Goal: Transaction & Acquisition: Purchase product/service

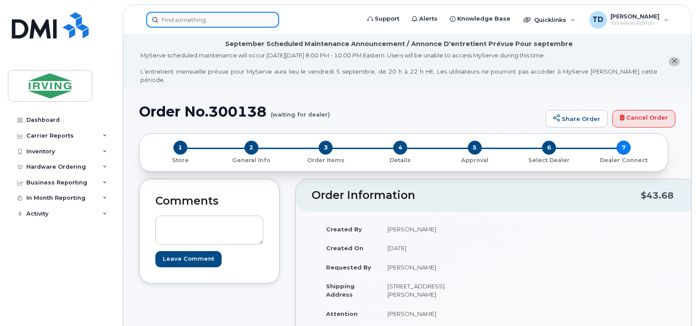
click at [200, 23] on input at bounding box center [212, 20] width 133 height 16
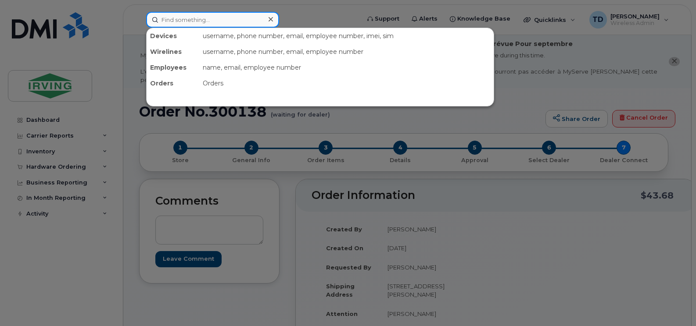
paste input "506-349-5002"
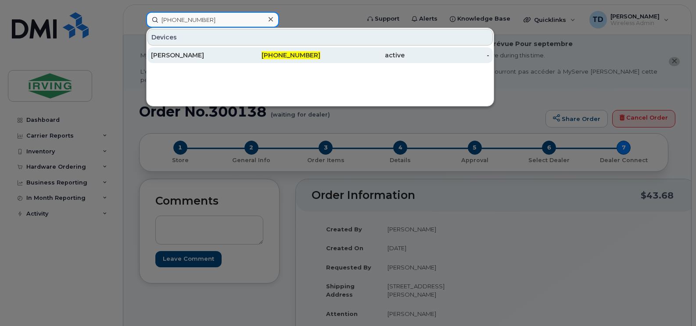
type input "506-349-5002"
click at [290, 57] on span "506-349-5002" at bounding box center [291, 55] width 59 height 8
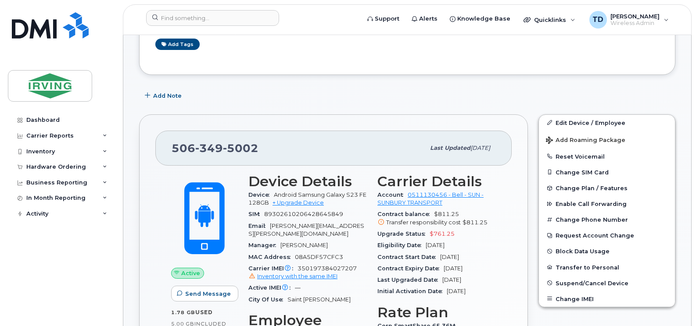
scroll to position [263, 0]
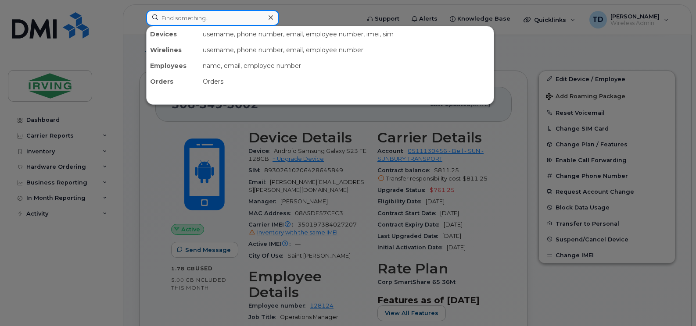
click at [215, 18] on input at bounding box center [212, 18] width 133 height 16
paste input "[PHONE_NUMBER]"
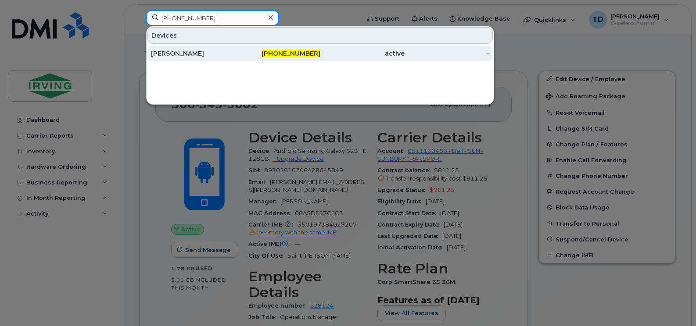
type input "[PHONE_NUMBER]"
click at [185, 56] on div "Irfan Ahmed" at bounding box center [193, 53] width 85 height 9
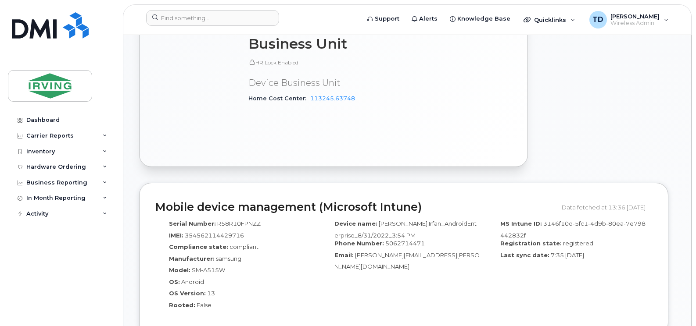
scroll to position [570, 0]
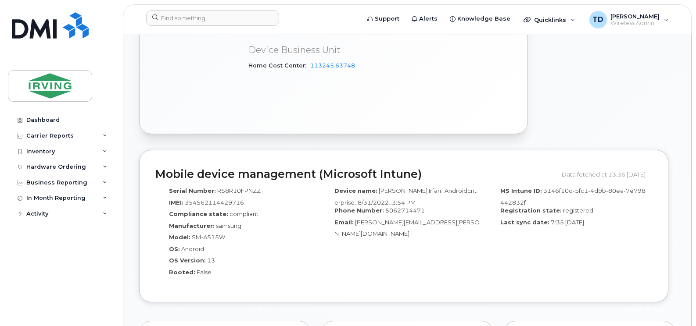
click at [104, 167] on icon at bounding box center [105, 167] width 4 height 4
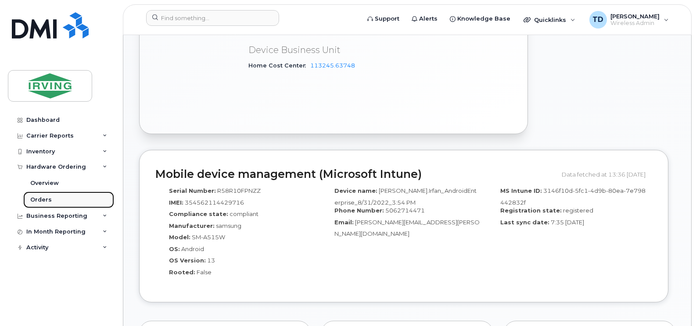
click at [44, 200] on div "Orders" at bounding box center [41, 200] width 22 height 8
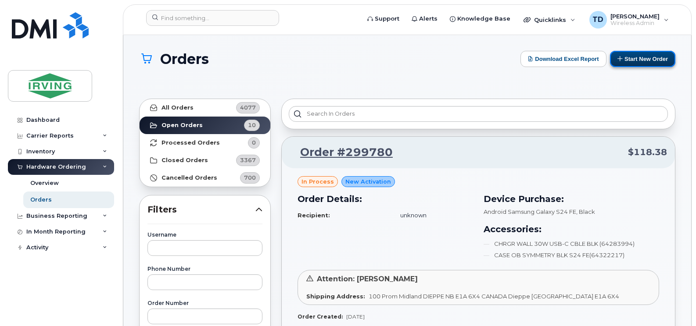
click at [629, 60] on button "Start New Order" at bounding box center [642, 59] width 65 height 16
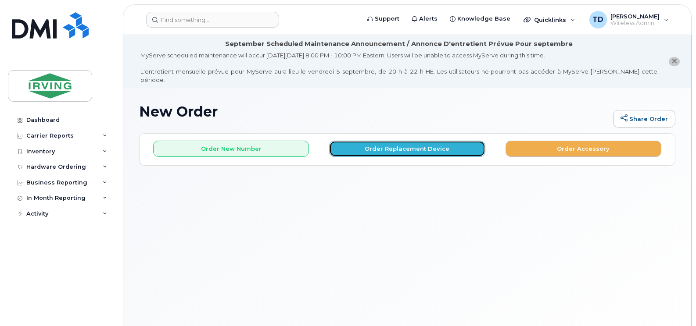
click at [401, 143] on button "Order Replacement Device" at bounding box center [407, 149] width 156 height 16
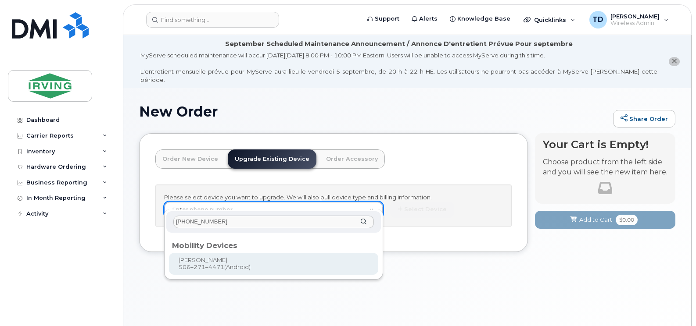
type input "506-271-4471"
type input "734497"
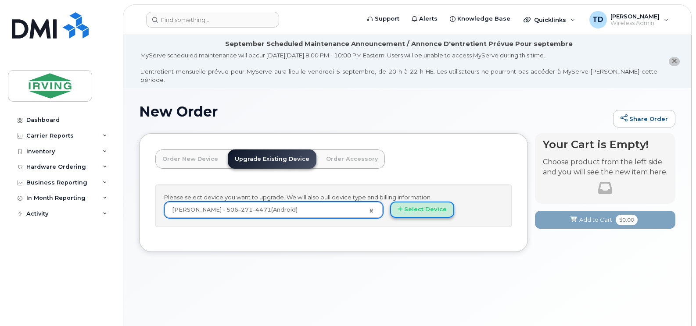
click at [428, 202] on button "Select Device" at bounding box center [422, 210] width 64 height 16
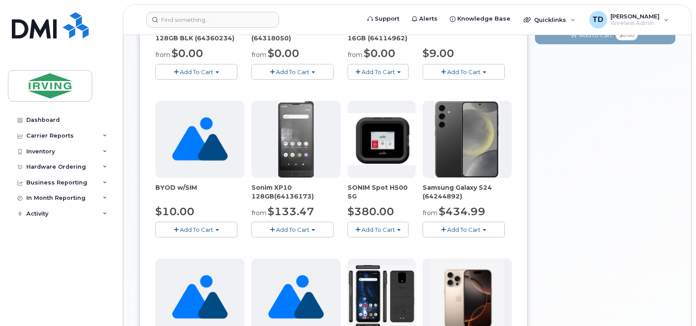
scroll to position [88, 0]
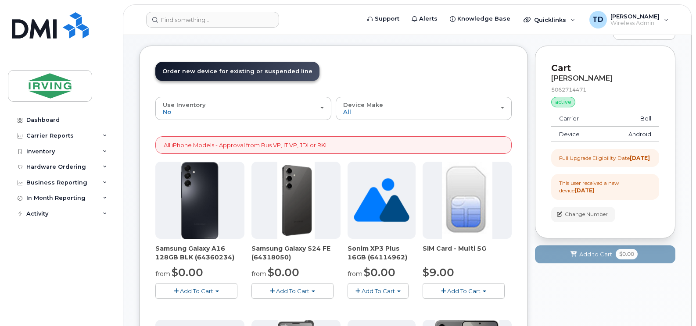
click at [299, 288] on span "Add To Cart" at bounding box center [292, 291] width 33 height 7
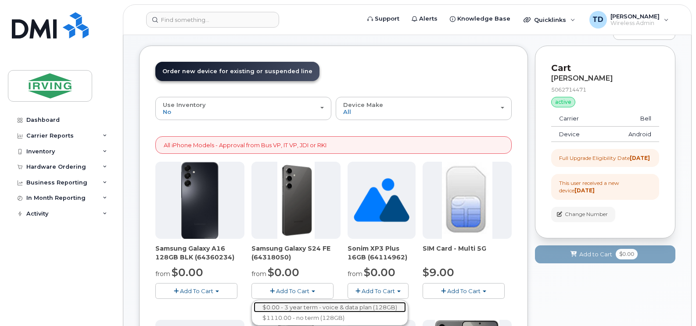
click at [337, 302] on link "$0.00 - 3 year term - voice & data plan (128GB)" at bounding box center [330, 307] width 152 height 11
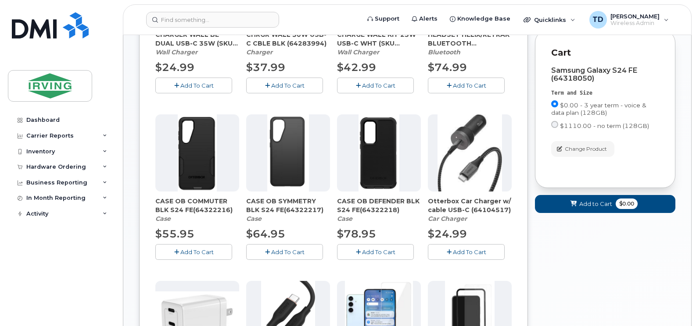
scroll to position [307, 0]
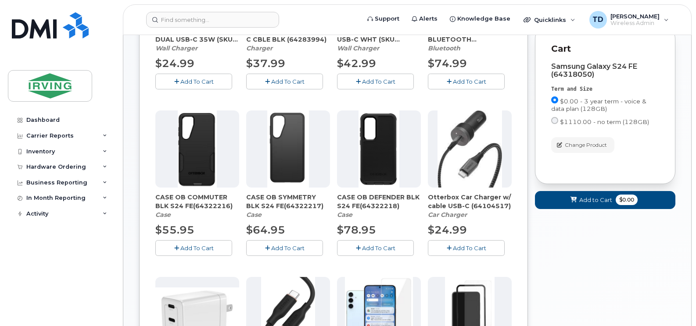
click at [183, 245] on span "Add To Cart" at bounding box center [196, 248] width 33 height 7
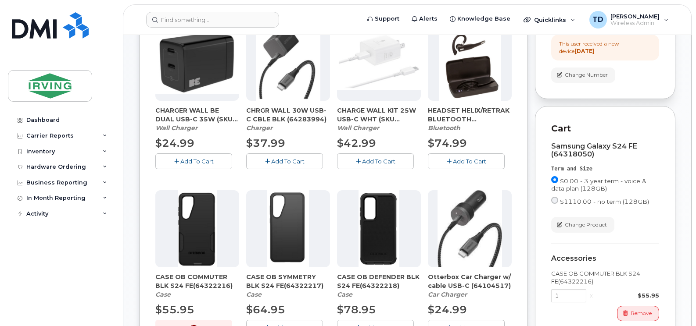
scroll to position [219, 0]
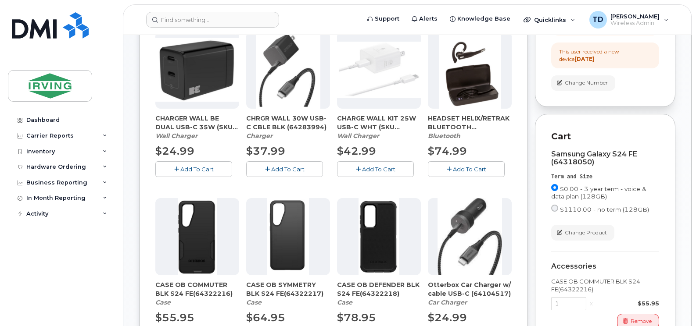
click at [203, 166] on span "Add To Cart" at bounding box center [196, 169] width 33 height 7
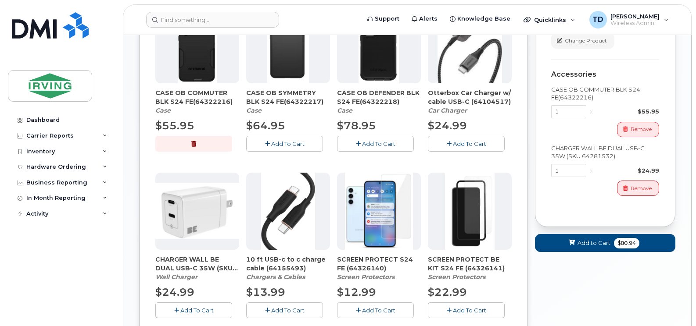
scroll to position [439, 0]
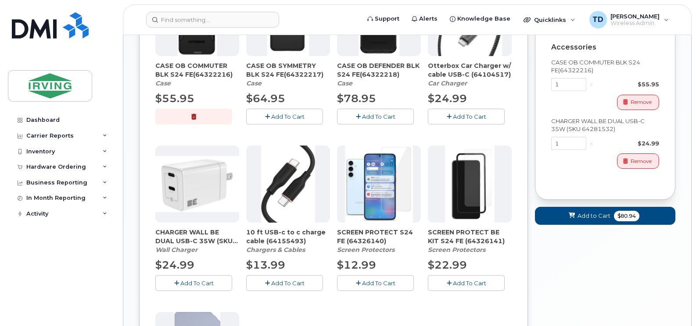
click at [373, 280] on span "Add To Cart" at bounding box center [378, 283] width 33 height 7
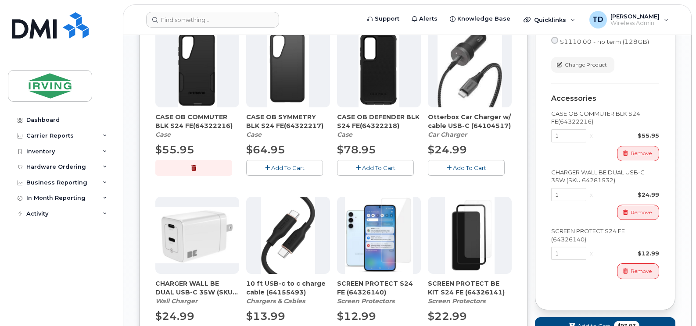
scroll to position [527, 0]
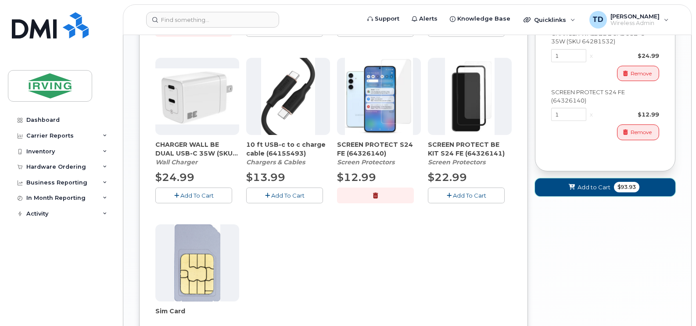
click at [605, 190] on span "Add to Cart" at bounding box center [593, 187] width 33 height 8
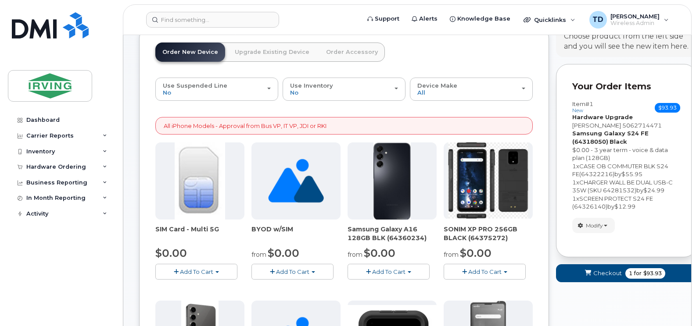
scroll to position [641, 0]
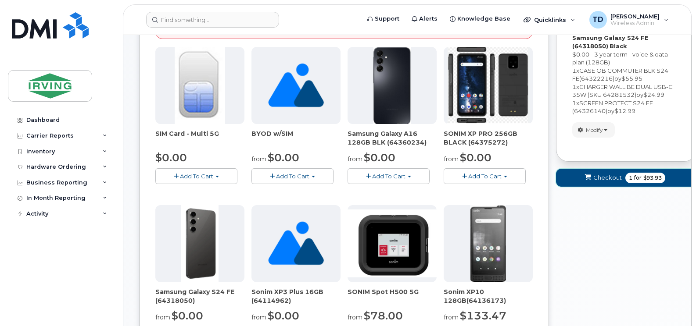
click at [589, 175] on icon "submit" at bounding box center [588, 178] width 6 height 6
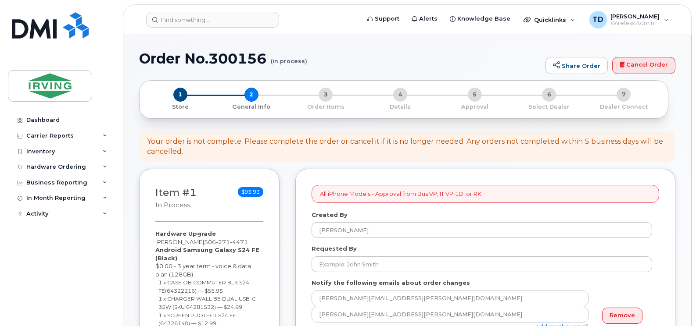
select select
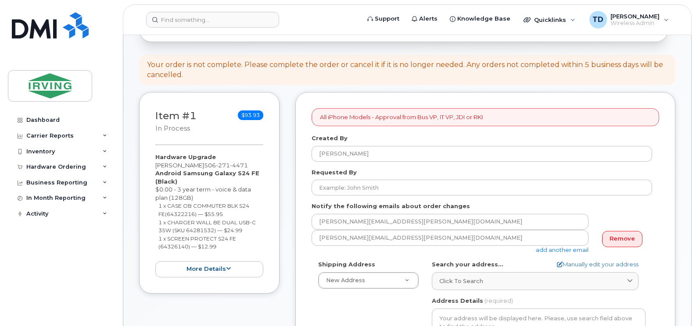
scroll to position [132, 0]
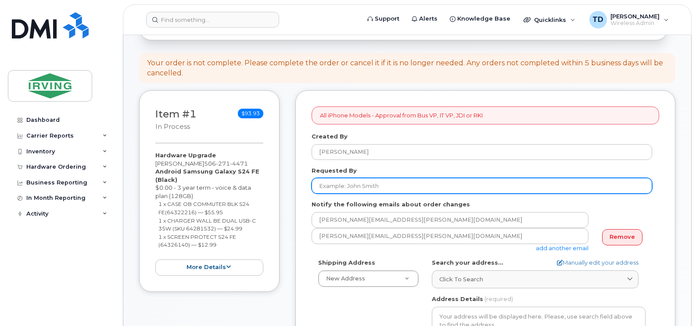
click at [346, 178] on input "Requested By" at bounding box center [482, 186] width 340 height 16
type input "[PERSON_NAME]"
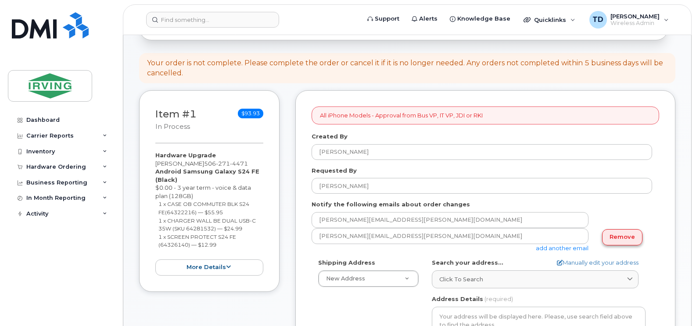
click at [620, 229] on link "Remove" at bounding box center [622, 237] width 40 height 16
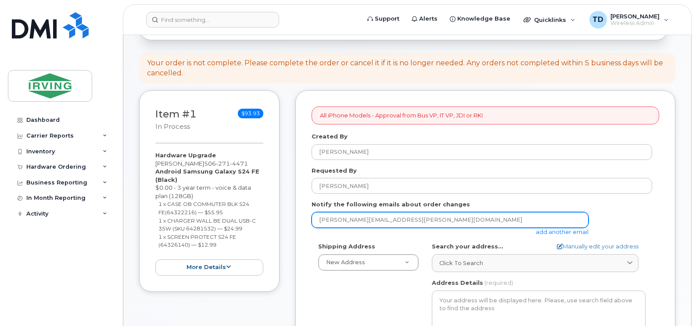
click at [523, 214] on input "[PERSON_NAME][EMAIL_ADDRESS][PERSON_NAME][DOMAIN_NAME]" at bounding box center [450, 220] width 277 height 16
type input "jdiswitchboard@jdirving.com"
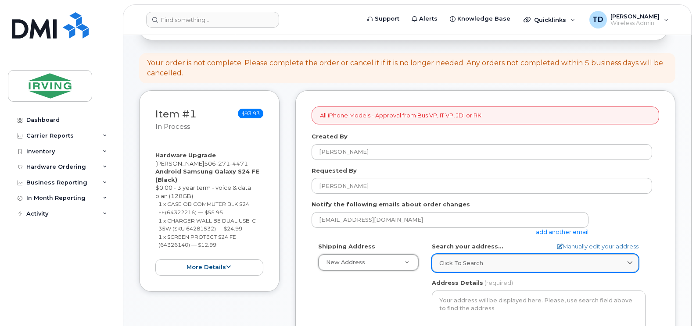
click at [484, 259] on div "Click to search" at bounding box center [535, 263] width 192 height 8
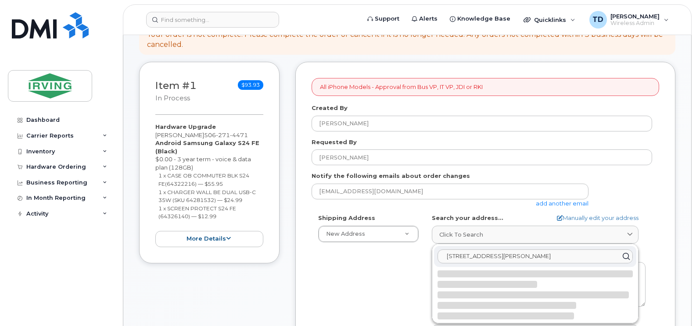
scroll to position [176, 0]
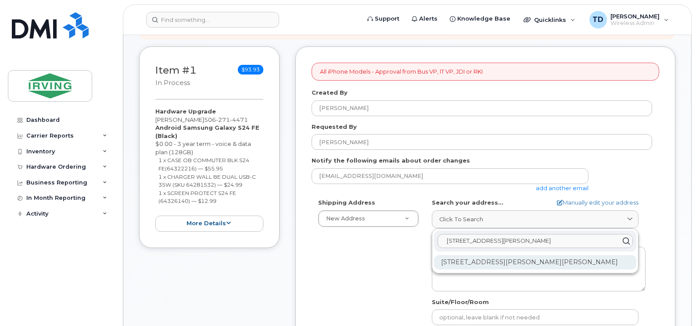
type input "485 mcallister drive"
click at [515, 255] on div "485 McAllister Dr Saint John NB E2J 2S8" at bounding box center [535, 262] width 202 height 14
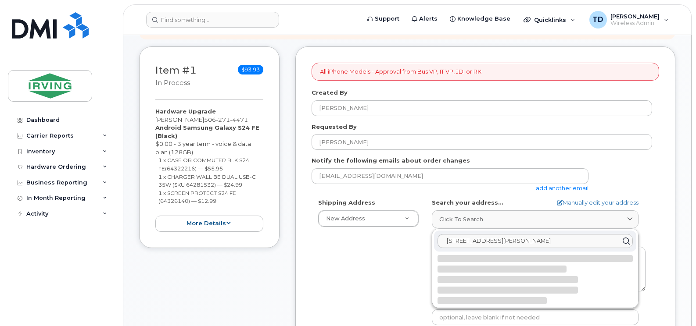
select select
type textarea "485 McAllister Dr SAINT JOHN NB E2J 2S8 CANADA"
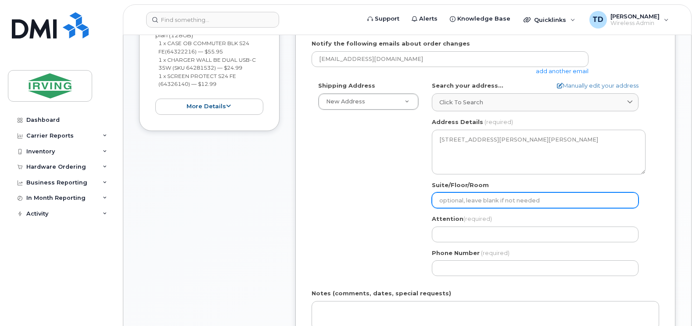
scroll to position [307, 0]
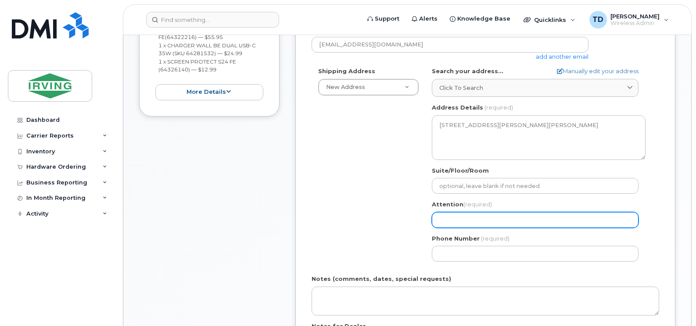
click at [503, 215] on input "Attention (required)" at bounding box center [535, 220] width 207 height 16
select select
type input "I"
select select
type input "Ir"
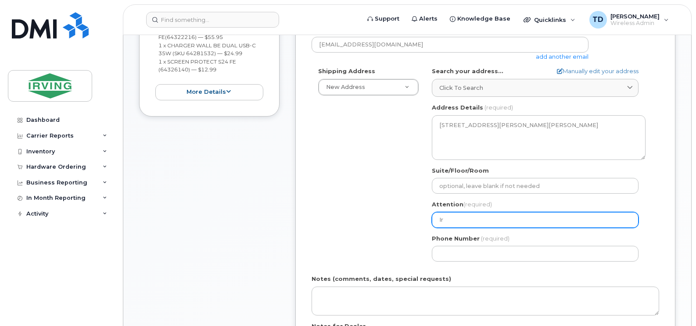
select select
type input "Irf"
select select
type input "Irfa"
select select
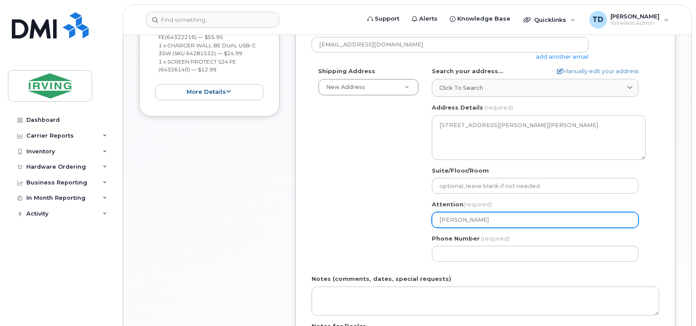
type input "Irfan"
select select
type input "Irfan A"
select select
type input "Irfan Ah"
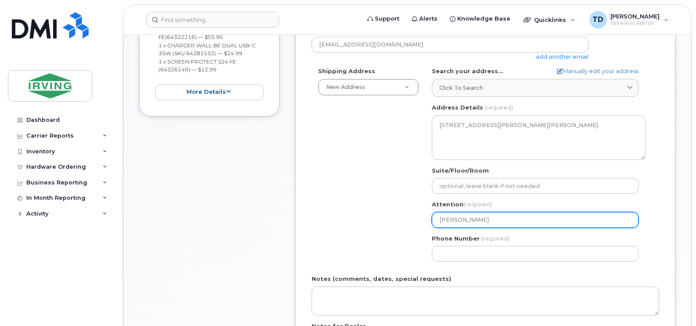
select select
type input "Irfan Ahm"
select select
type input "Irfan Ahme"
select select
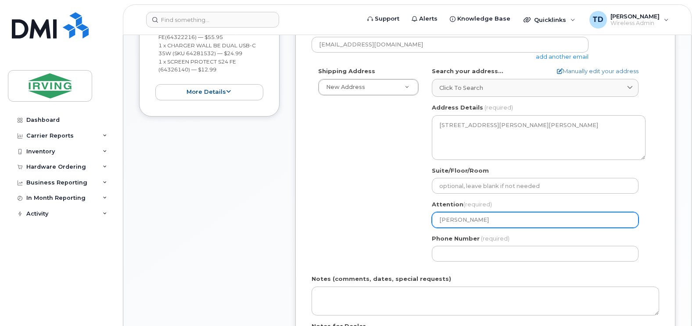
type input "[PERSON_NAME]"
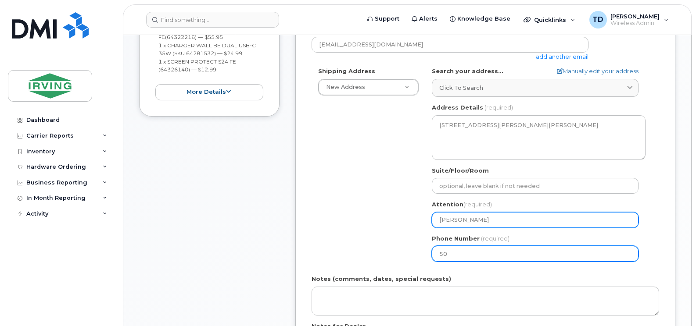
type input "506"
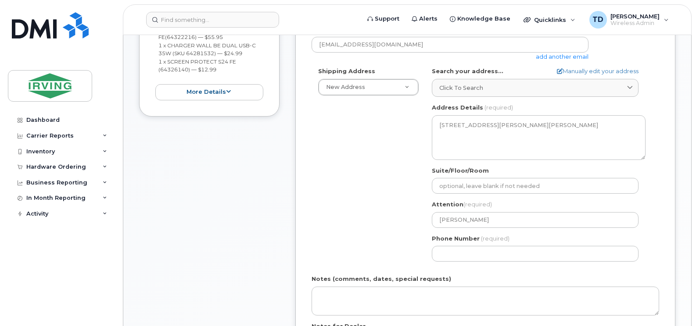
click at [366, 169] on div "Shipping Address New Address New Address 290 Main St 430 Bayside Dr CAV Farms H…" at bounding box center [482, 167] width 340 height 201
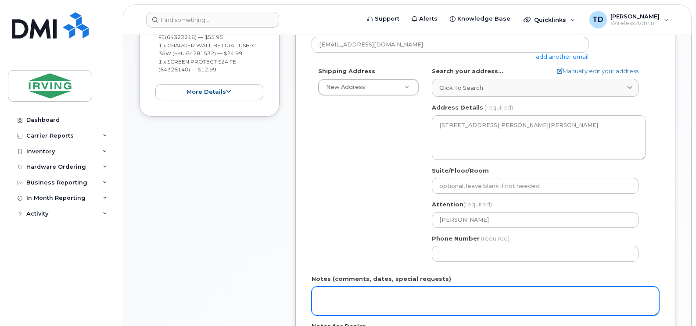
click at [354, 297] on textarea "Notes (comments, dates, special requests)" at bounding box center [486, 301] width 348 height 29
click at [378, 292] on textarea "Order #" at bounding box center [486, 301] width 348 height 29
paste textarea "5090842230"
type textarea "Order # 5090842230 Invoice Sunbury"
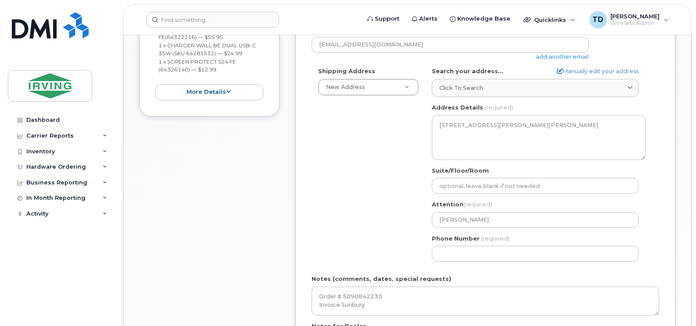
click at [359, 165] on div "Shipping Address New Address New Address 290 Main St 430 Bayside Dr CAV Farms H…" at bounding box center [482, 167] width 340 height 201
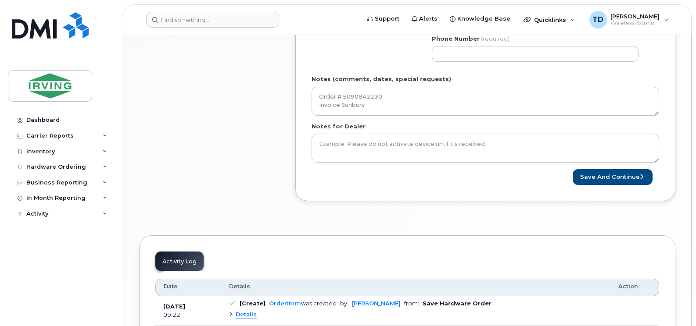
scroll to position [527, 0]
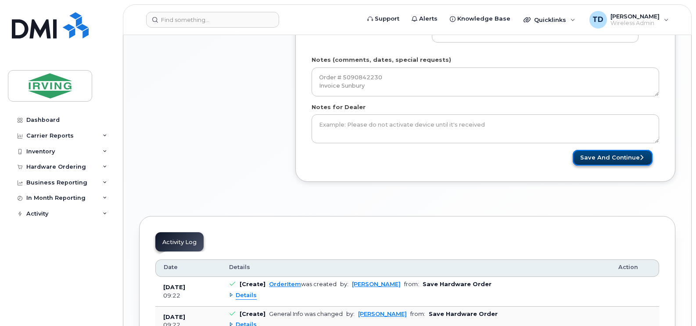
click at [600, 150] on button "Save and Continue" at bounding box center [613, 158] width 80 height 16
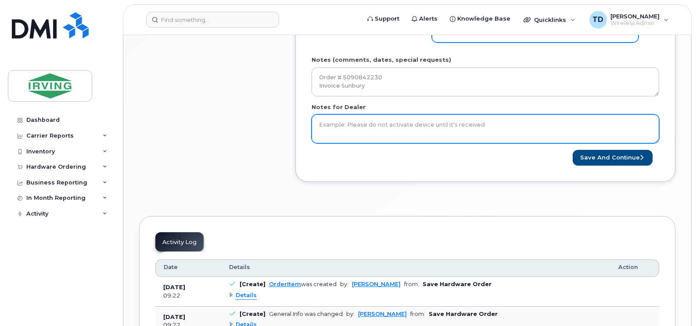
scroll to position [395, 0]
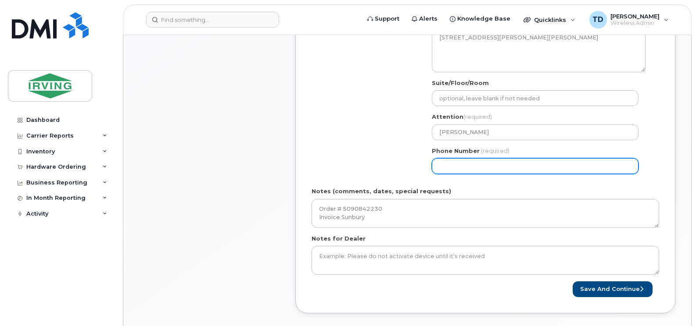
click at [475, 160] on input "Phone Number" at bounding box center [535, 166] width 207 height 16
type input "506"
click at [467, 159] on input "Phone Number" at bounding box center [535, 166] width 207 height 16
select select
type input "5062714471"
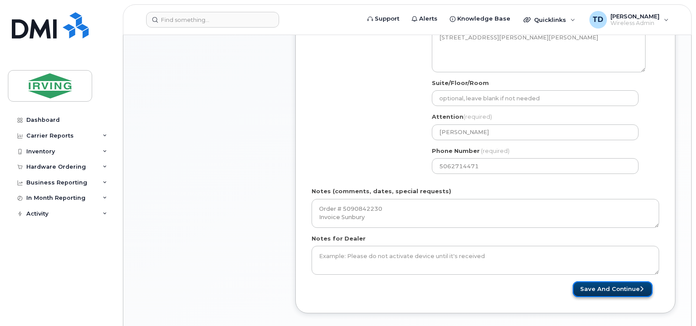
click at [623, 282] on button "Save and Continue" at bounding box center [613, 290] width 80 height 16
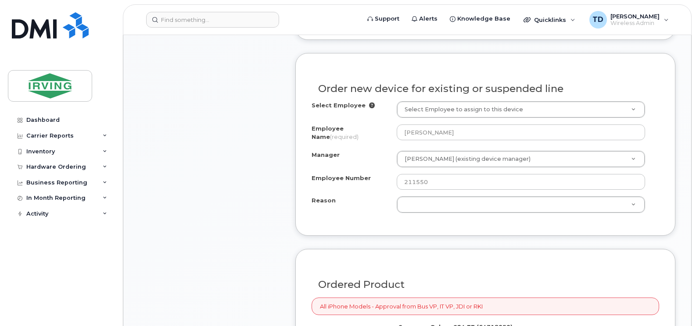
scroll to position [572, 0]
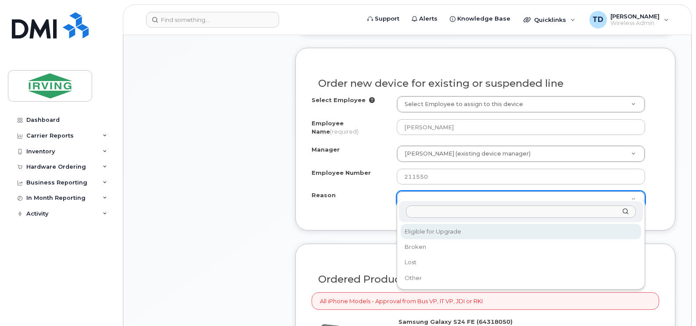
select select "eligible_for_upgrade"
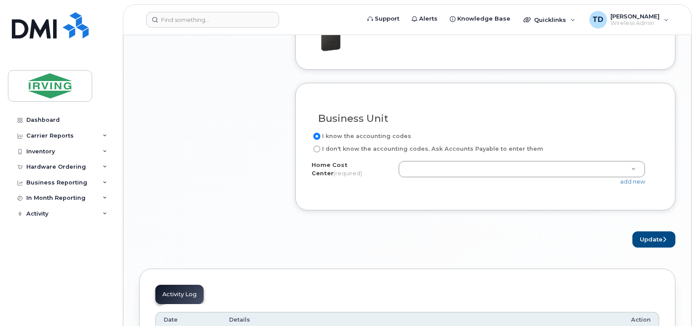
scroll to position [923, 0]
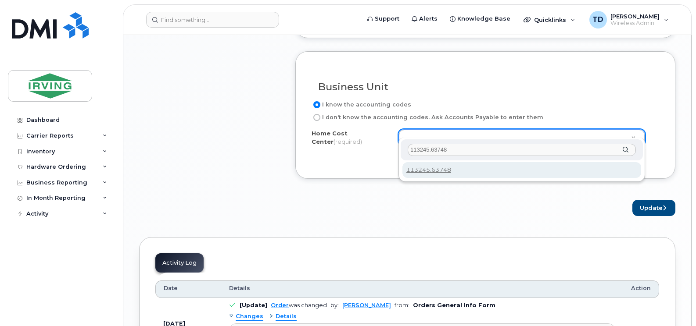
type input "113245.63748"
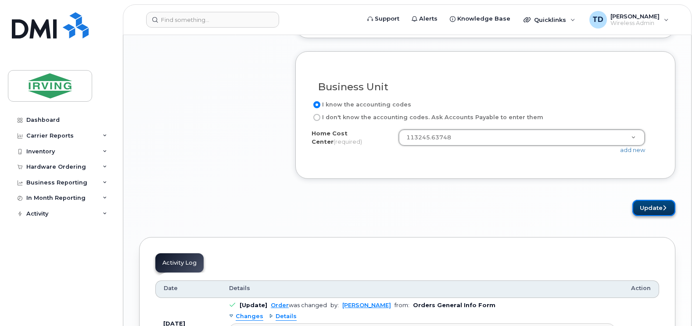
click at [639, 200] on button "Update" at bounding box center [653, 208] width 43 height 16
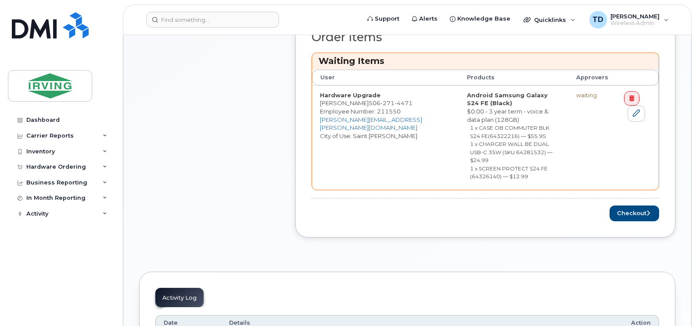
scroll to position [527, 0]
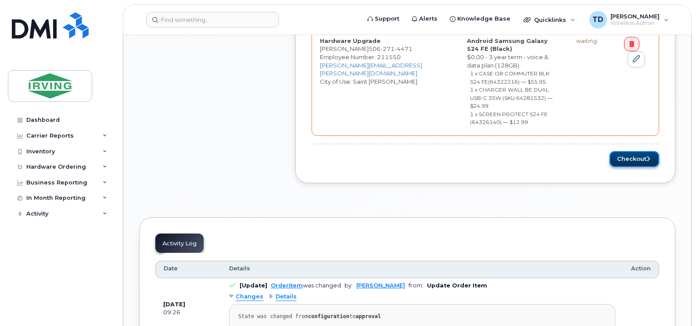
click at [621, 151] on button "Checkout" at bounding box center [634, 159] width 50 height 16
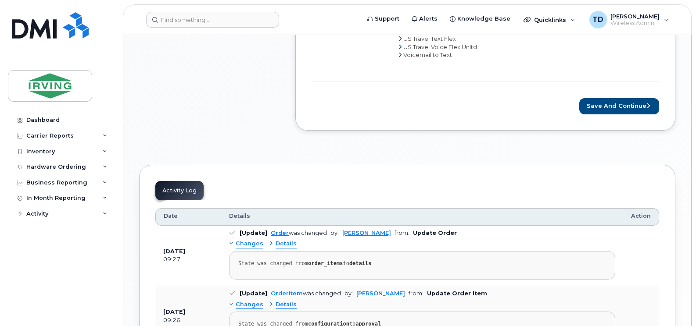
scroll to position [746, 0]
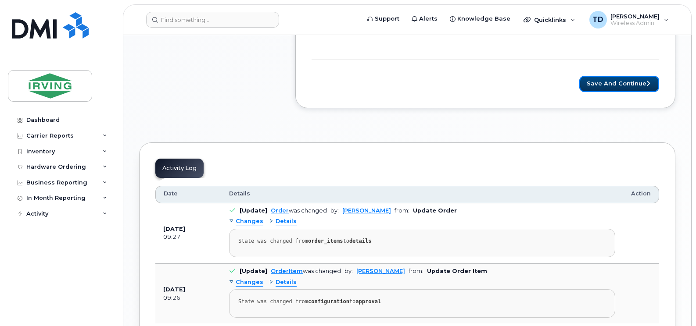
drag, startPoint x: 604, startPoint y: 72, endPoint x: 468, endPoint y: 107, distance: 139.9
click at [604, 76] on button "Save and Continue" at bounding box center [619, 84] width 80 height 16
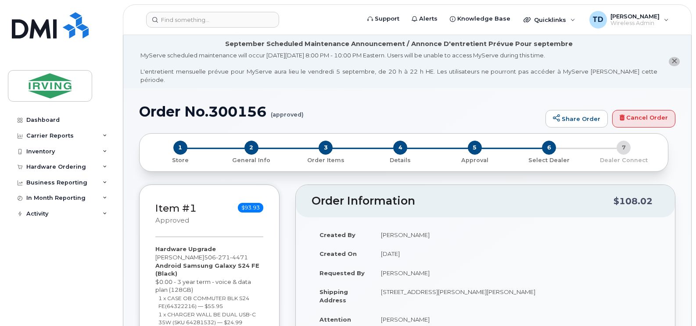
radio input "true"
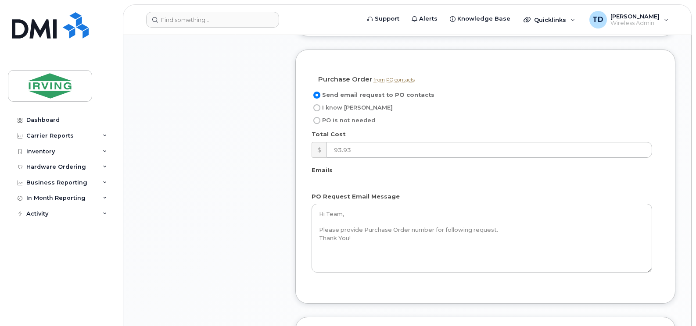
scroll to position [921, 0]
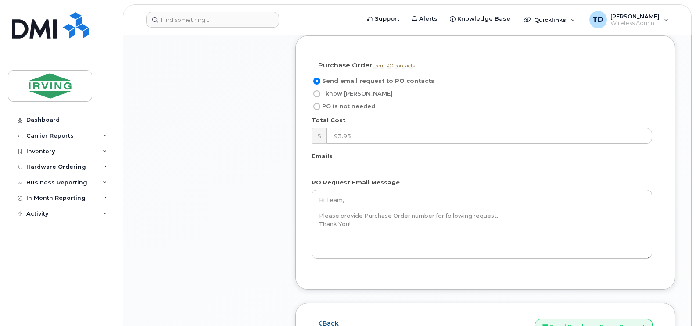
click at [336, 90] on span "I know PO" at bounding box center [357, 93] width 71 height 7
click at [320, 90] on input "I know PO" at bounding box center [316, 93] width 7 height 7
radio input "true"
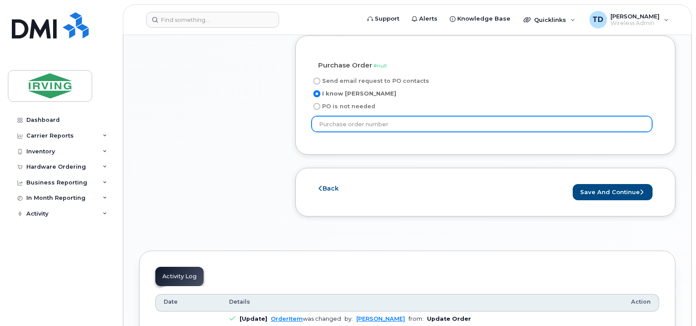
click at [357, 116] on input "text" at bounding box center [482, 124] width 340 height 16
type input "11225"
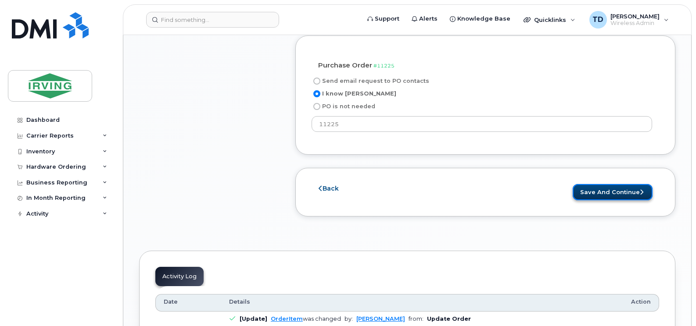
click at [605, 184] on button "Save and Continue" at bounding box center [613, 192] width 80 height 16
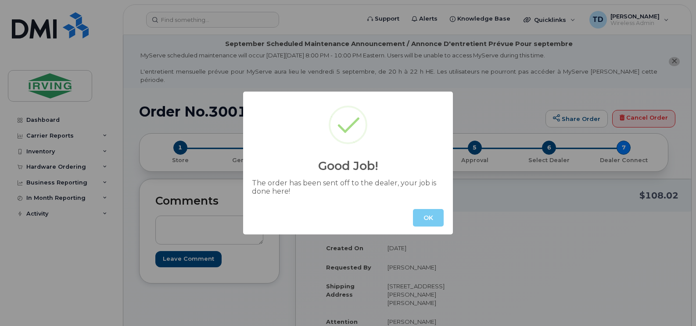
click at [420, 217] on button "OK" at bounding box center [428, 218] width 31 height 18
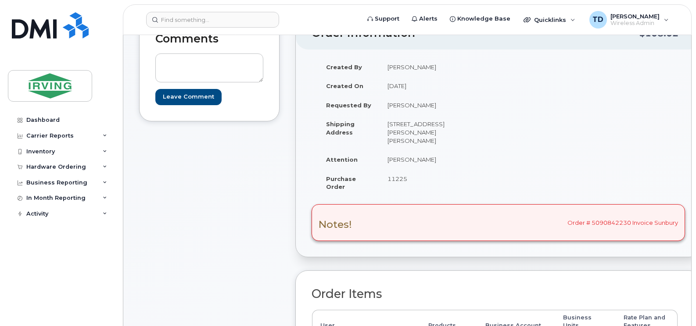
scroll to position [263, 0]
